Goal: Task Accomplishment & Management: Use online tool/utility

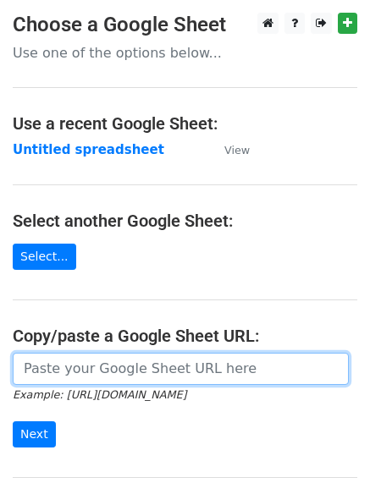
click at [137, 362] on input "url" at bounding box center [181, 369] width 336 height 32
paste input "[URL][DOMAIN_NAME]"
type input "[URL][DOMAIN_NAME]"
click at [80, 374] on input "url" at bounding box center [181, 369] width 336 height 32
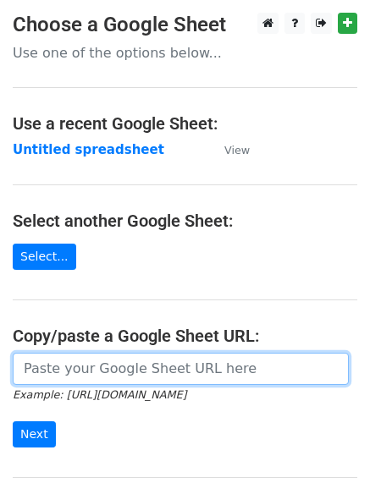
paste input "[URL][DOMAIN_NAME]"
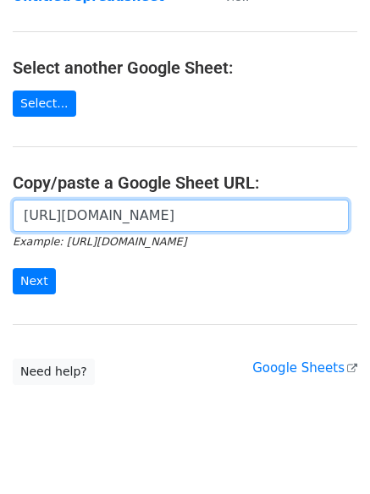
scroll to position [179, 0]
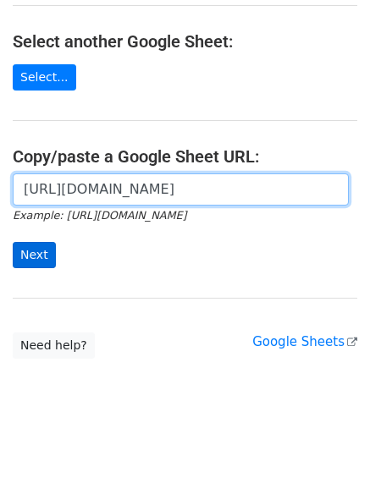
type input "[URL][DOMAIN_NAME]"
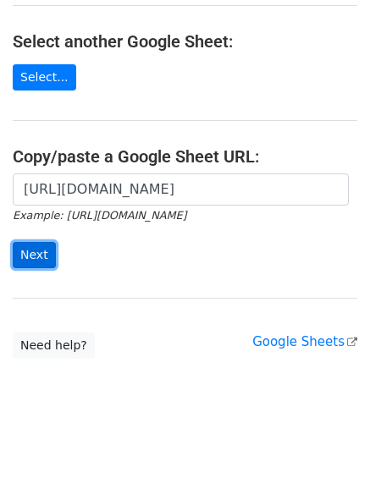
scroll to position [0, 0]
click at [38, 251] on input "Next" at bounding box center [34, 255] width 43 height 26
